Goal: Find specific page/section: Find specific page/section

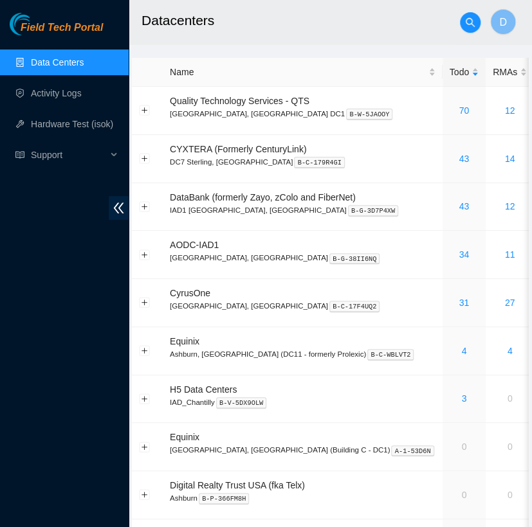
click at [255, 19] on h2 "Datacenters" at bounding box center [318, 20] width 354 height 41
click at [84, 63] on link "Data Centers" at bounding box center [57, 62] width 53 height 10
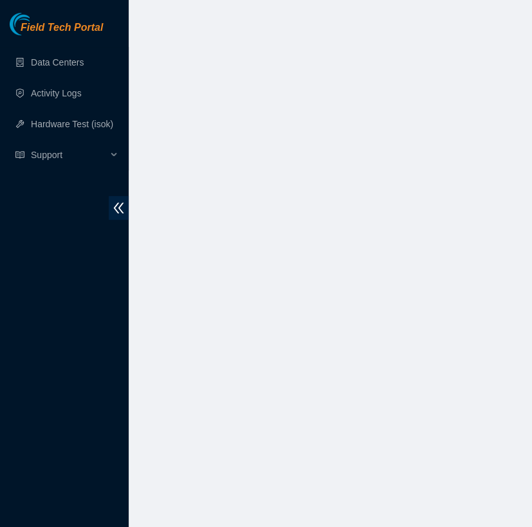
click at [295, 78] on body "Field Tech Portal Data Centers Activity Logs Hardware Test (isok) Support" at bounding box center [266, 263] width 532 height 527
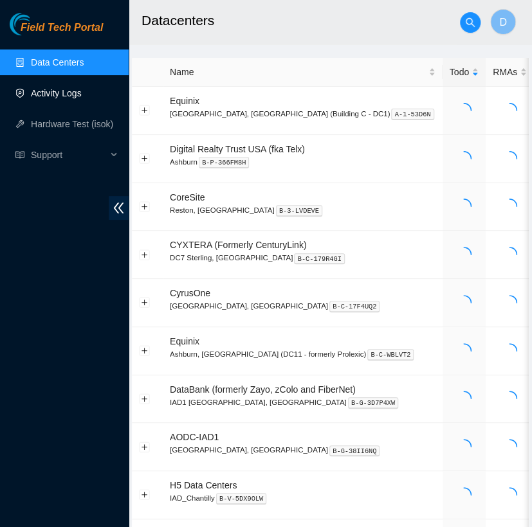
click at [63, 98] on link "Activity Logs" at bounding box center [56, 93] width 51 height 10
